Goal: Find specific page/section

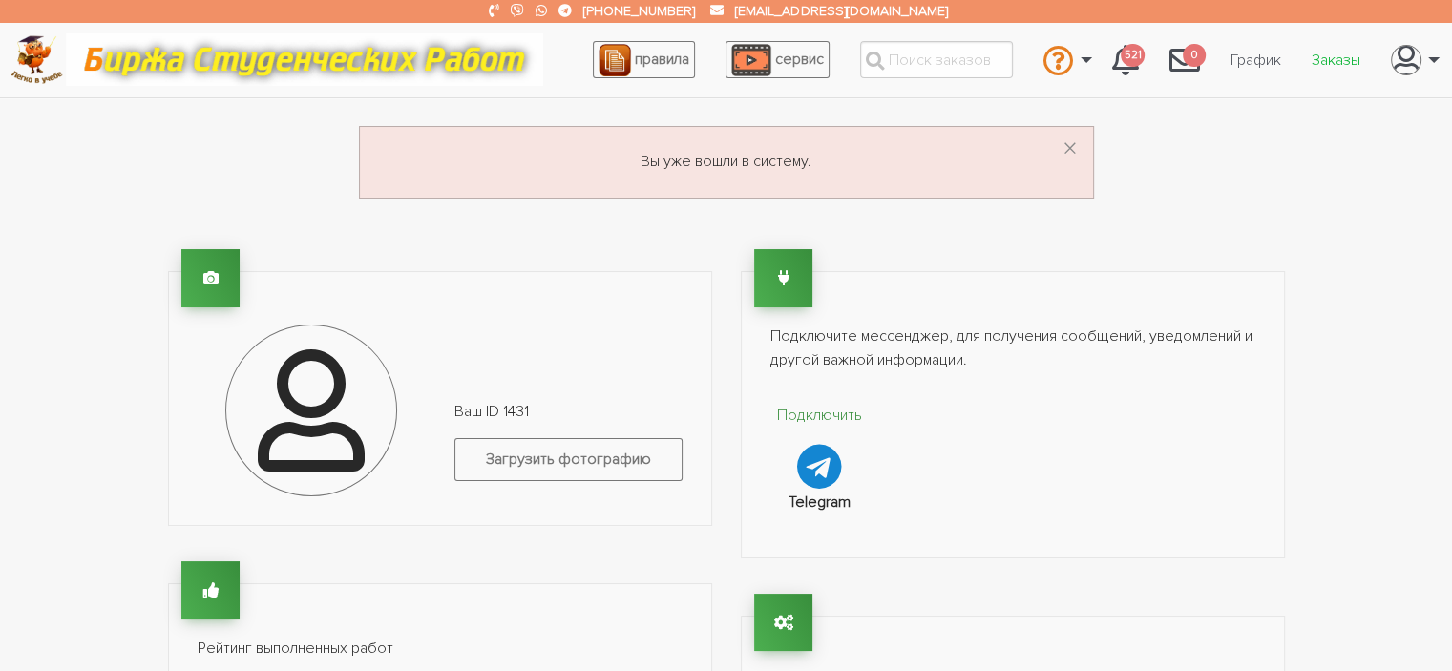
click at [1324, 60] on link "Заказы" at bounding box center [1336, 60] width 79 height 36
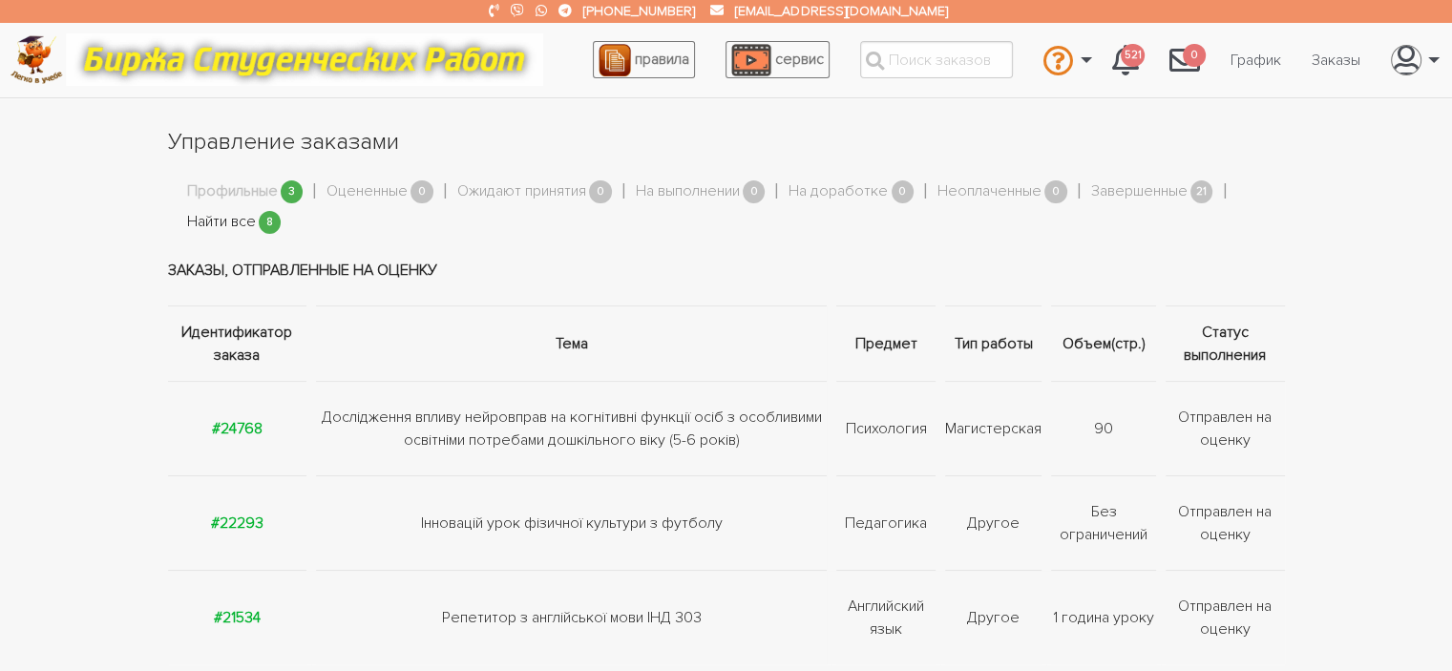
click at [219, 221] on link "Найти все" at bounding box center [221, 222] width 69 height 25
